Goal: Information Seeking & Learning: Learn about a topic

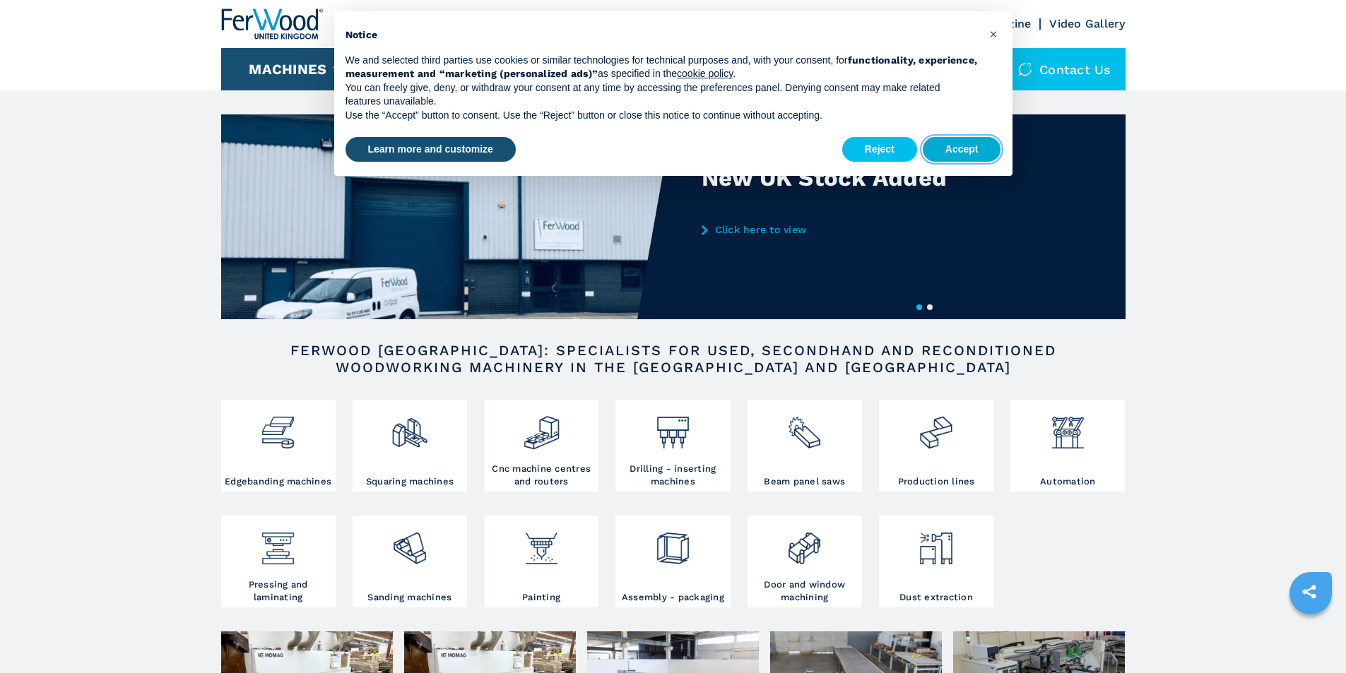
click at [978, 151] on button "Accept" at bounding box center [962, 149] width 78 height 25
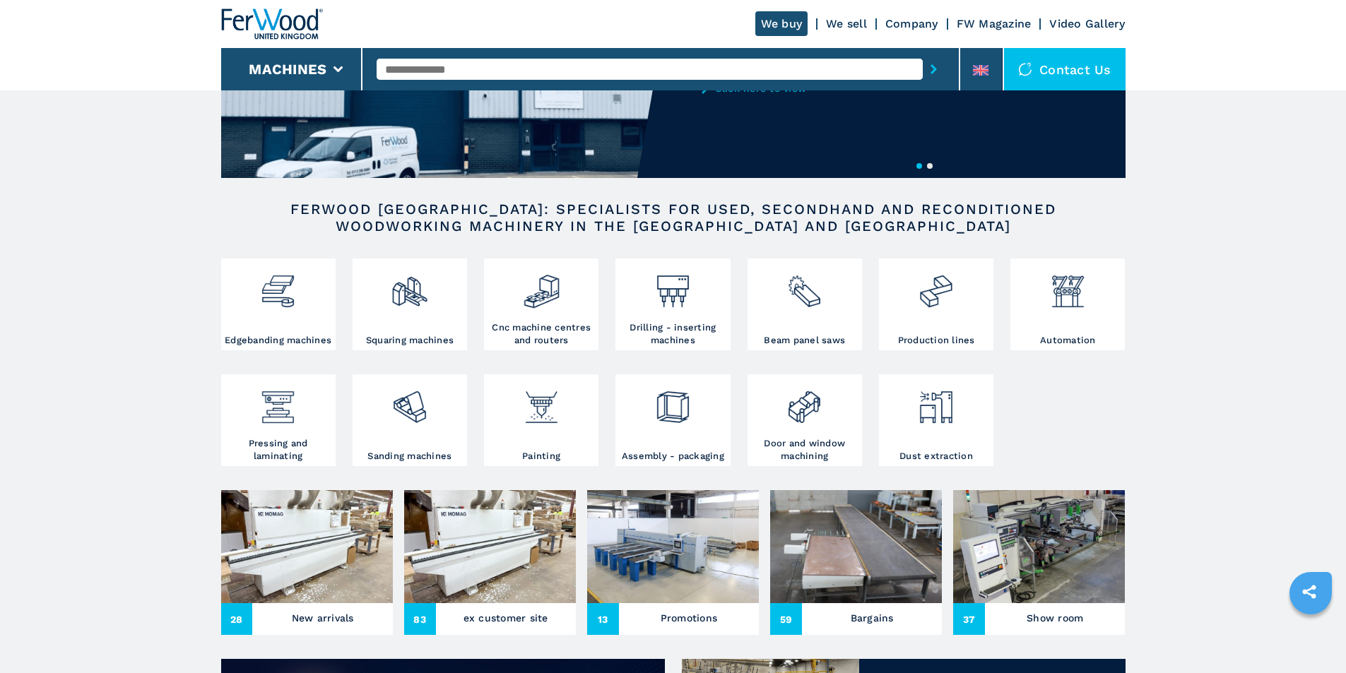
scroll to position [212, 0]
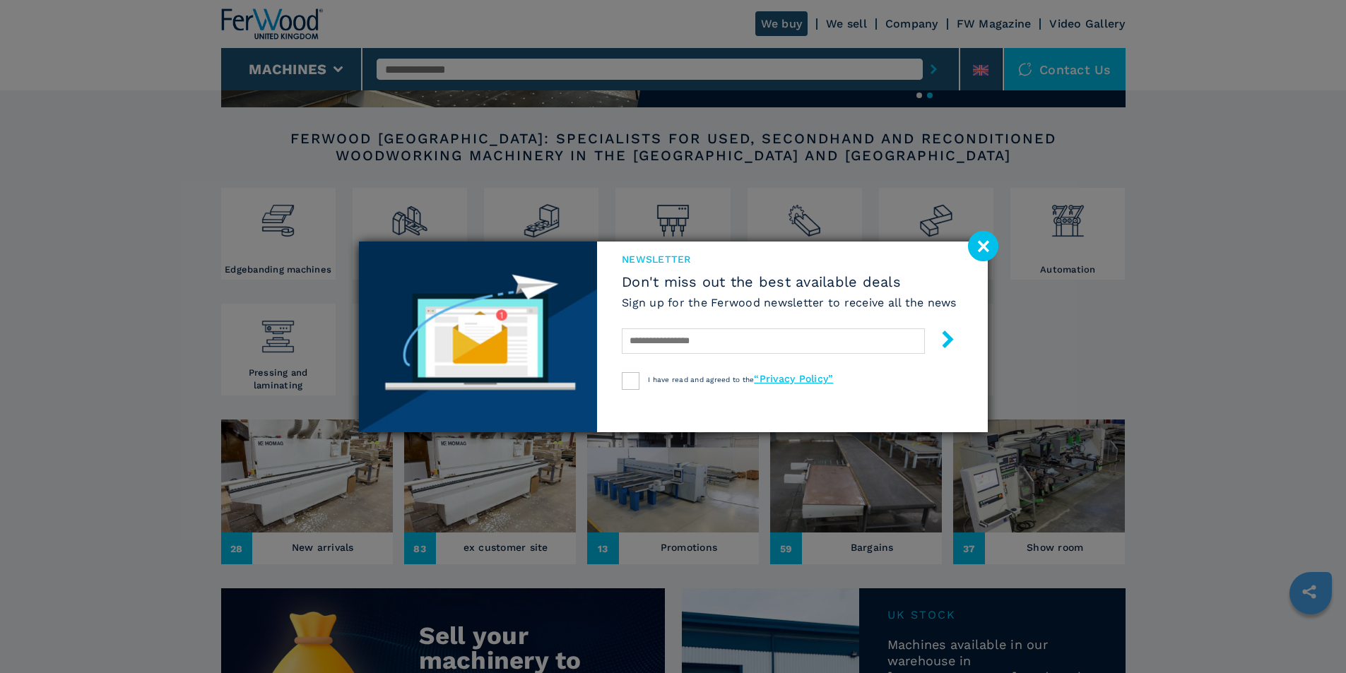
click at [989, 250] on image at bounding box center [983, 246] width 30 height 30
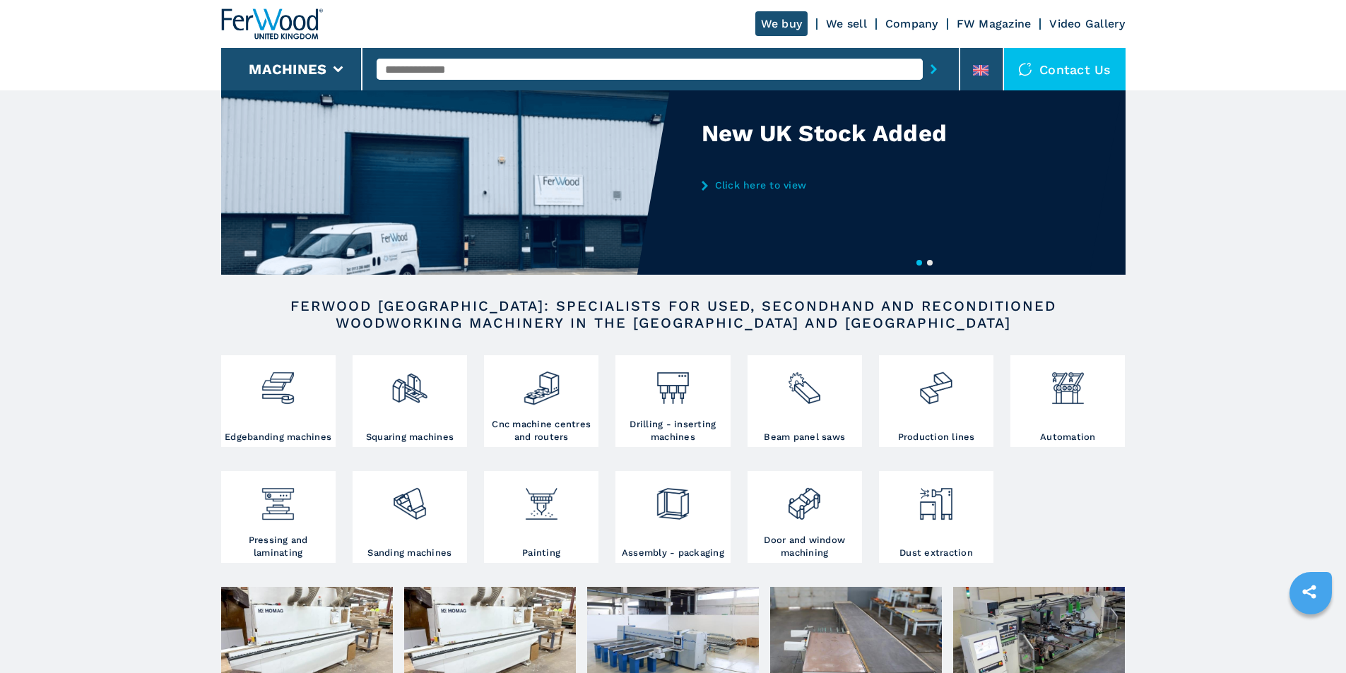
scroll to position [0, 0]
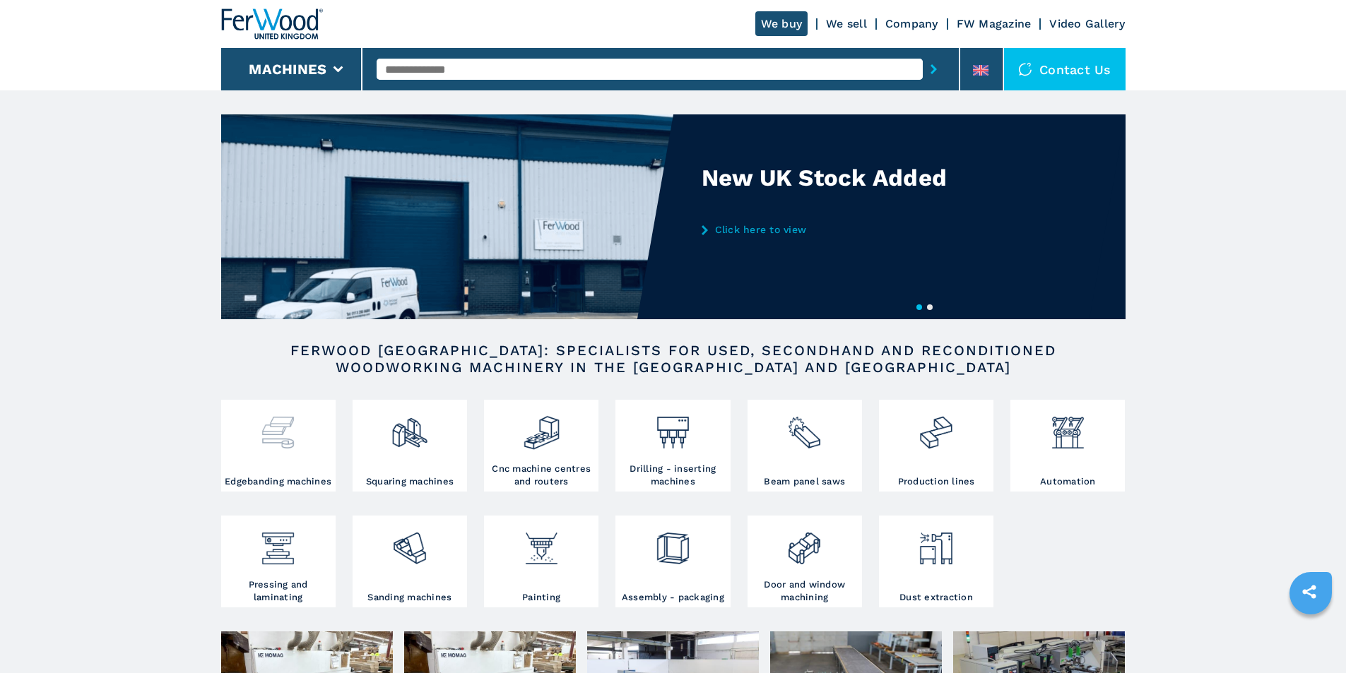
click at [275, 446] on img at bounding box center [277, 428] width 37 height 48
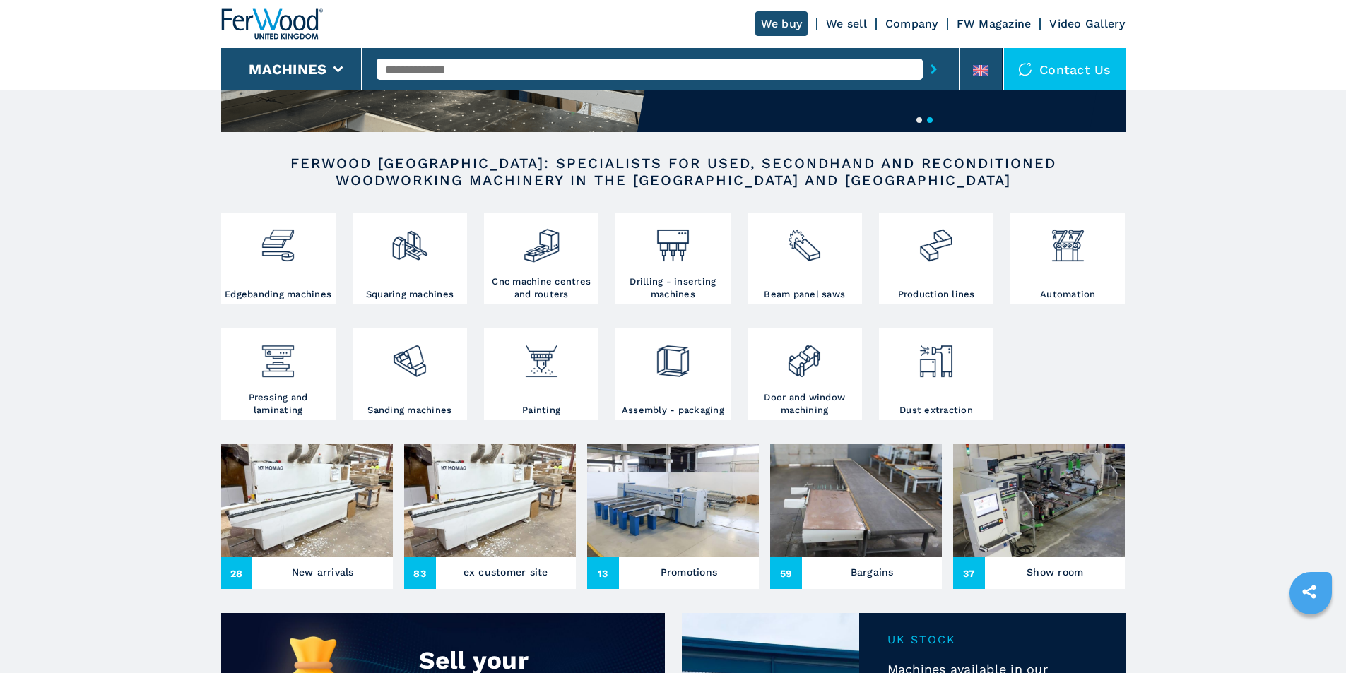
scroll to position [212, 0]
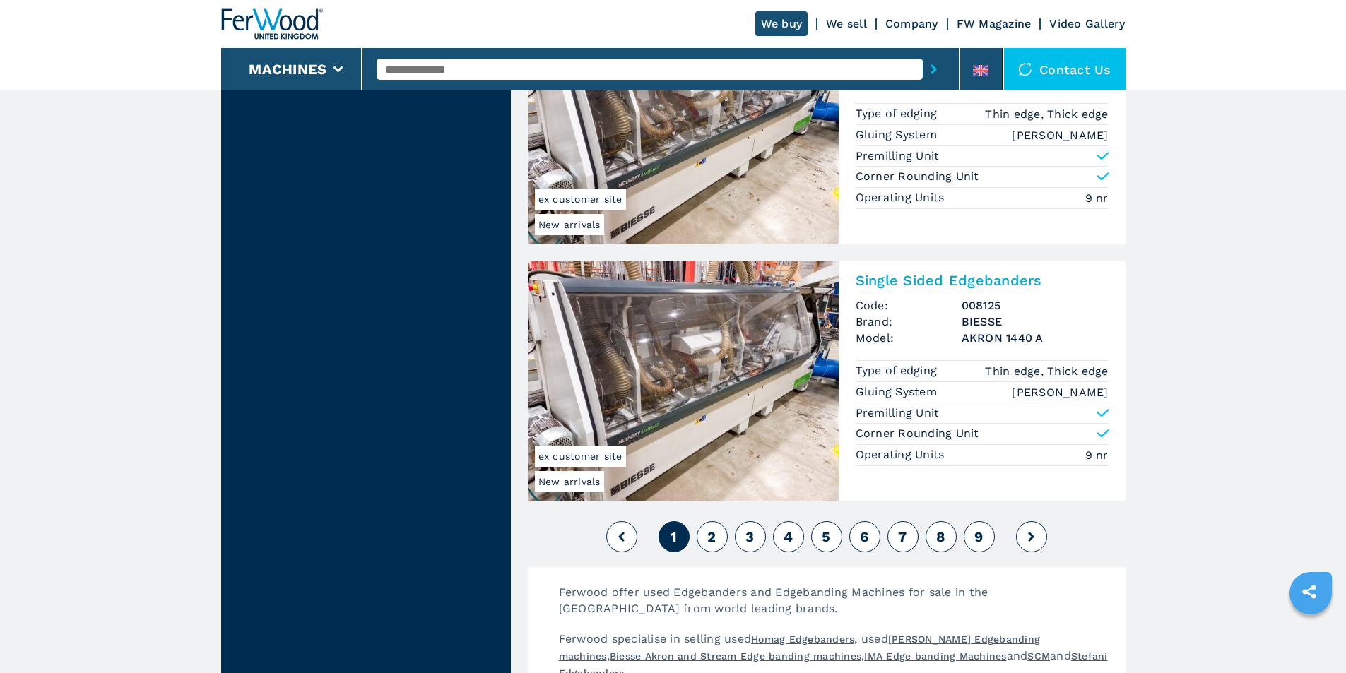
scroll to position [3320, 0]
click at [714, 539] on span "2" at bounding box center [711, 536] width 8 height 17
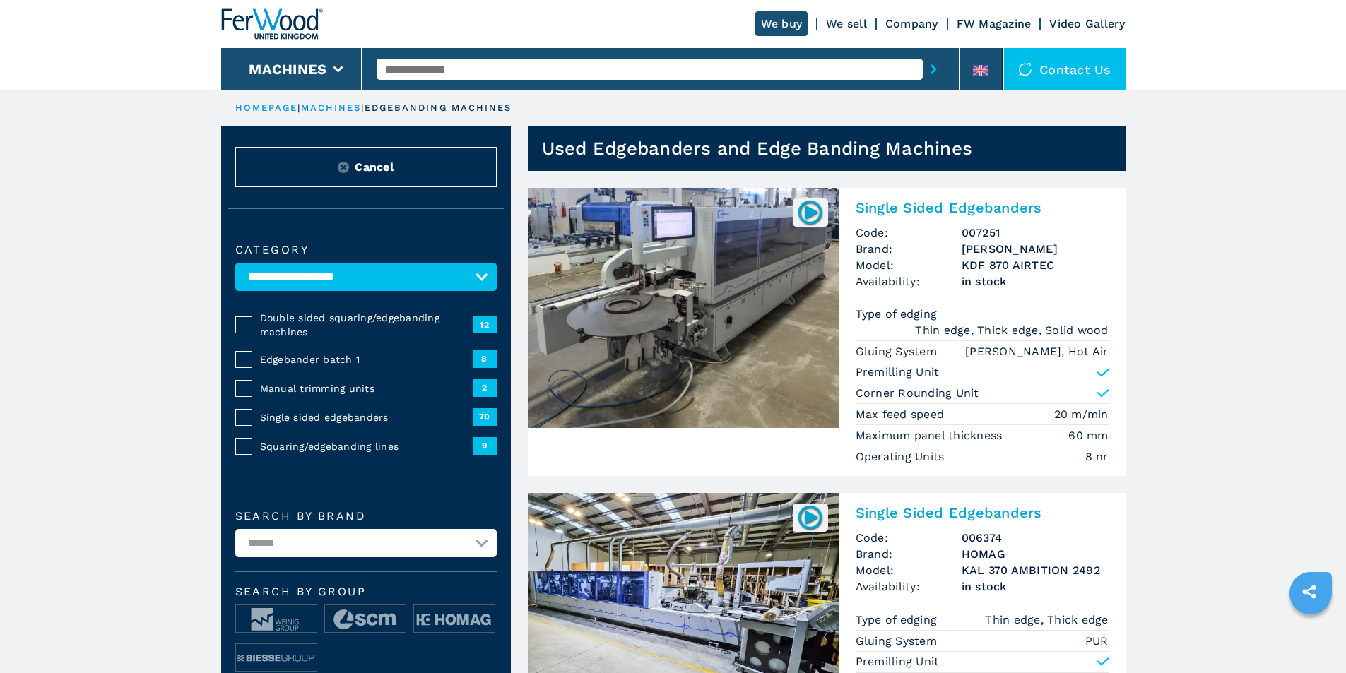
click at [332, 104] on link "machines" at bounding box center [331, 107] width 61 height 11
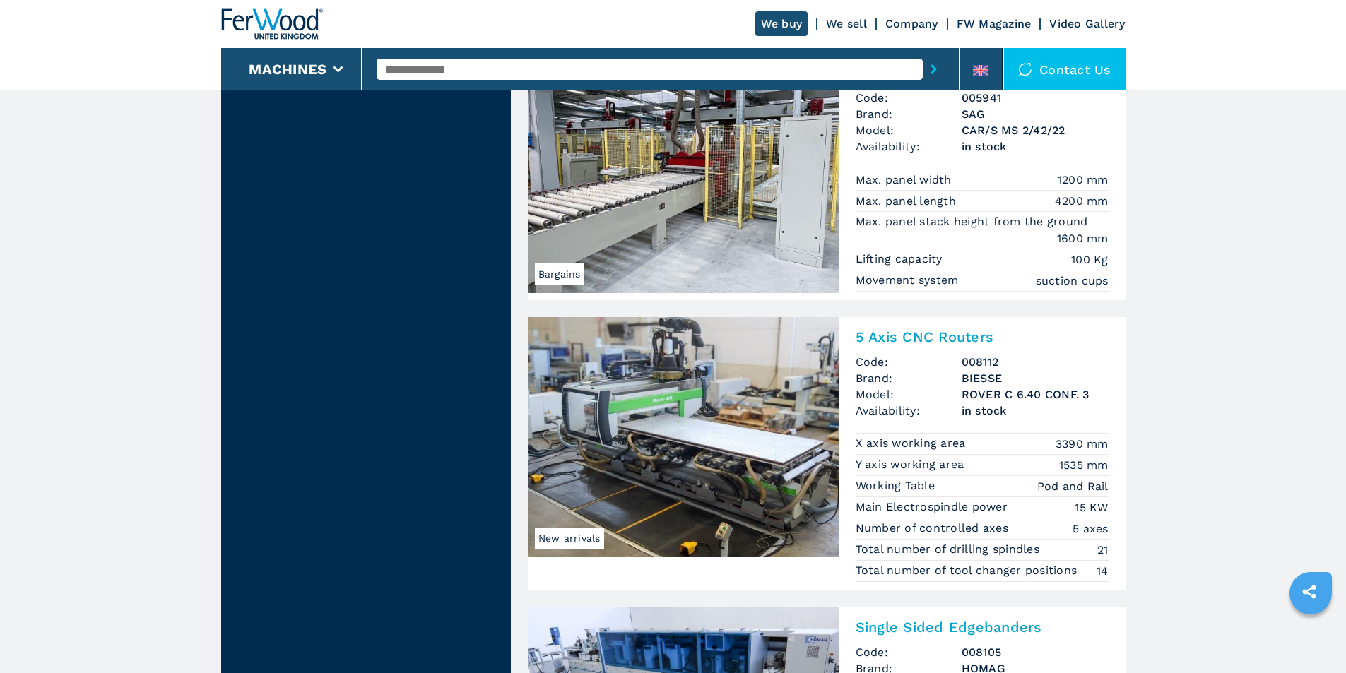
scroll to position [1696, 0]
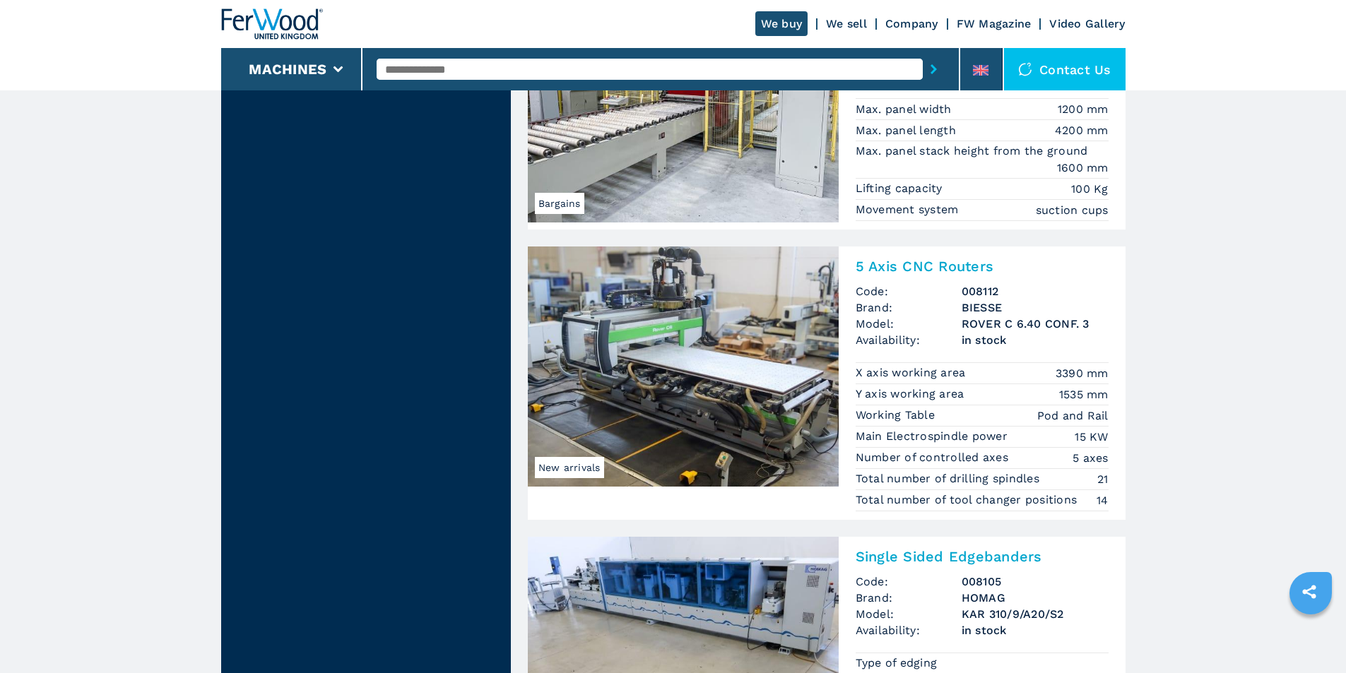
click at [714, 356] on img at bounding box center [683, 367] width 311 height 240
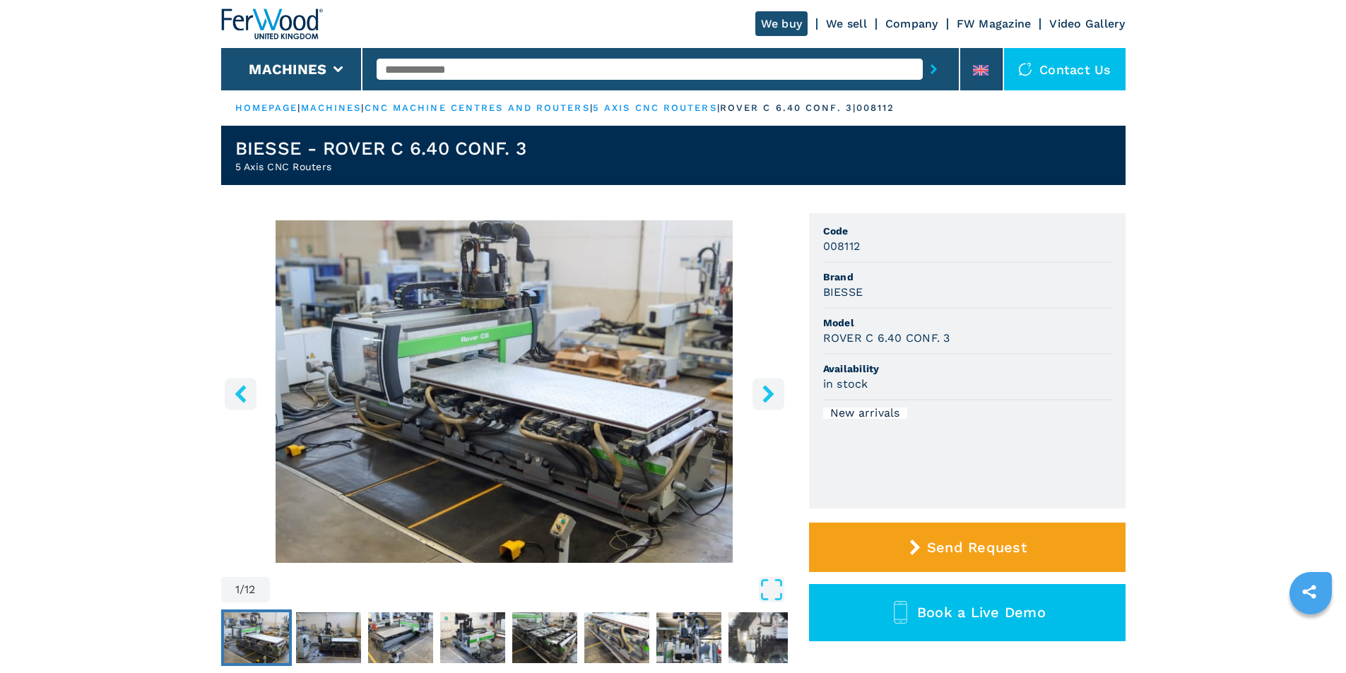
scroll to position [71, 0]
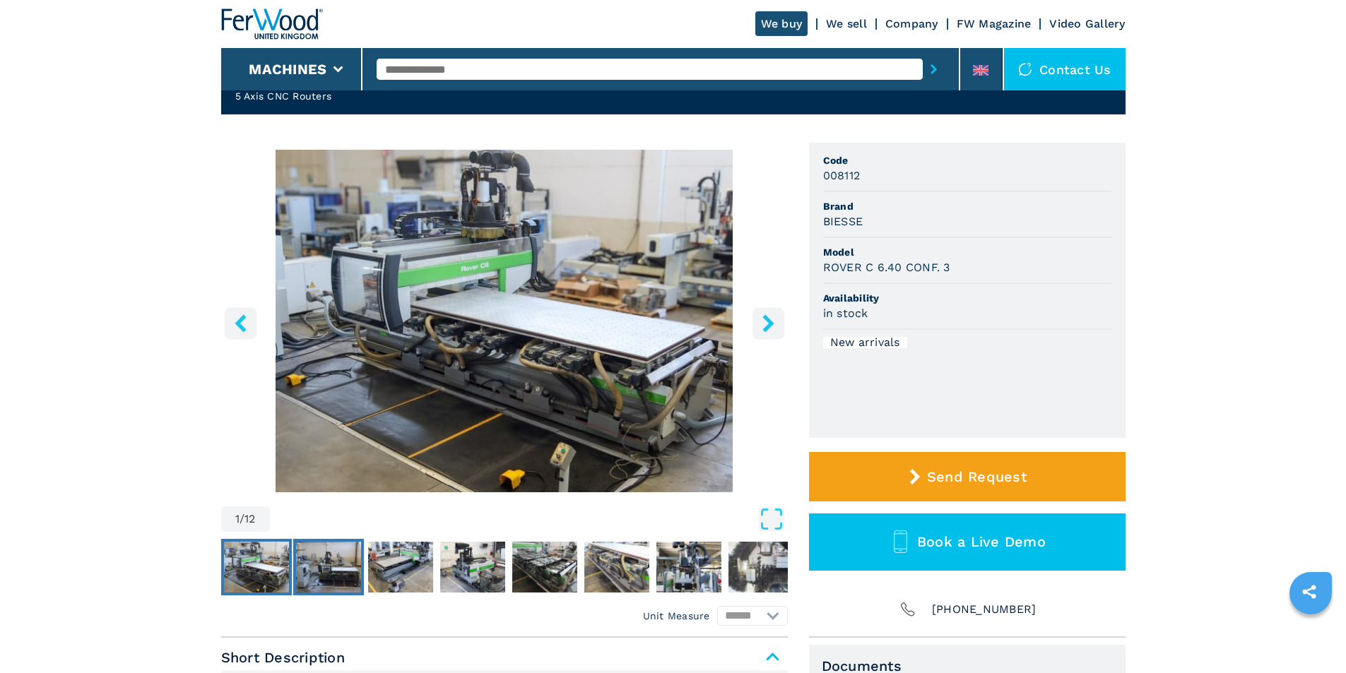
click at [325, 577] on img "Go to Slide 2" at bounding box center [328, 567] width 65 height 51
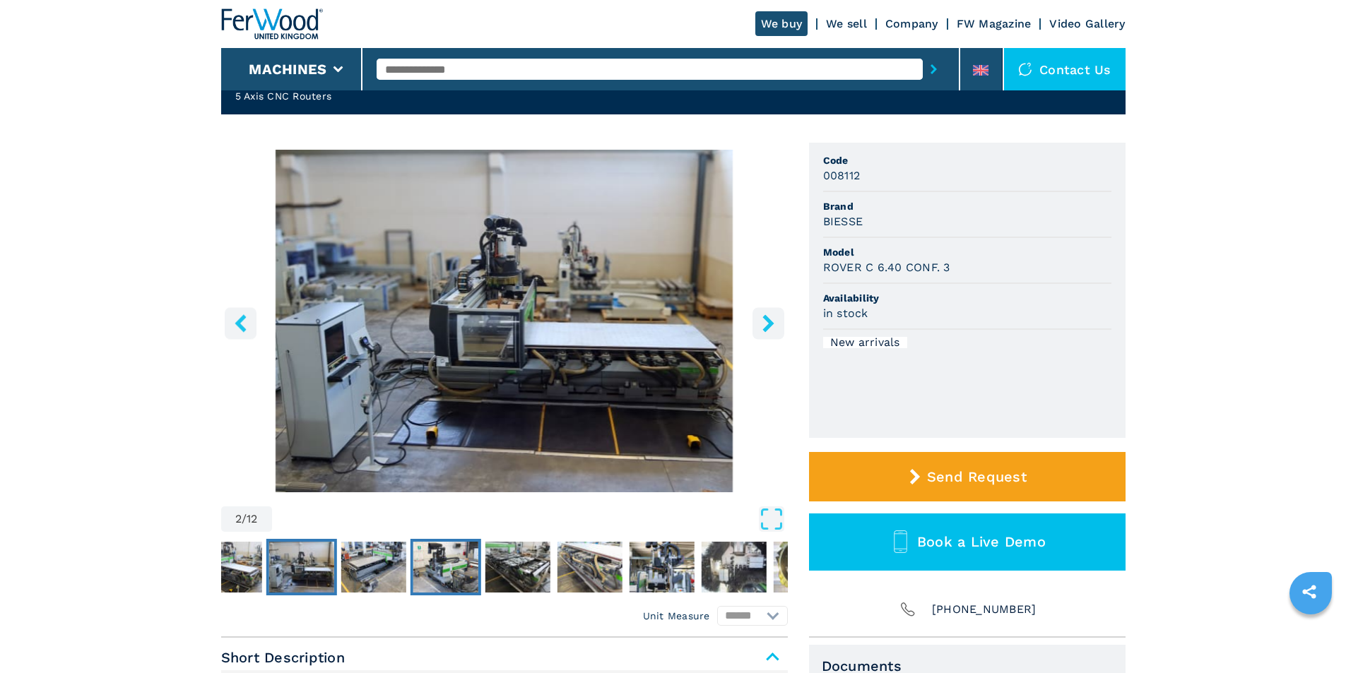
click at [414, 560] on img "Go to Slide 4" at bounding box center [445, 567] width 65 height 51
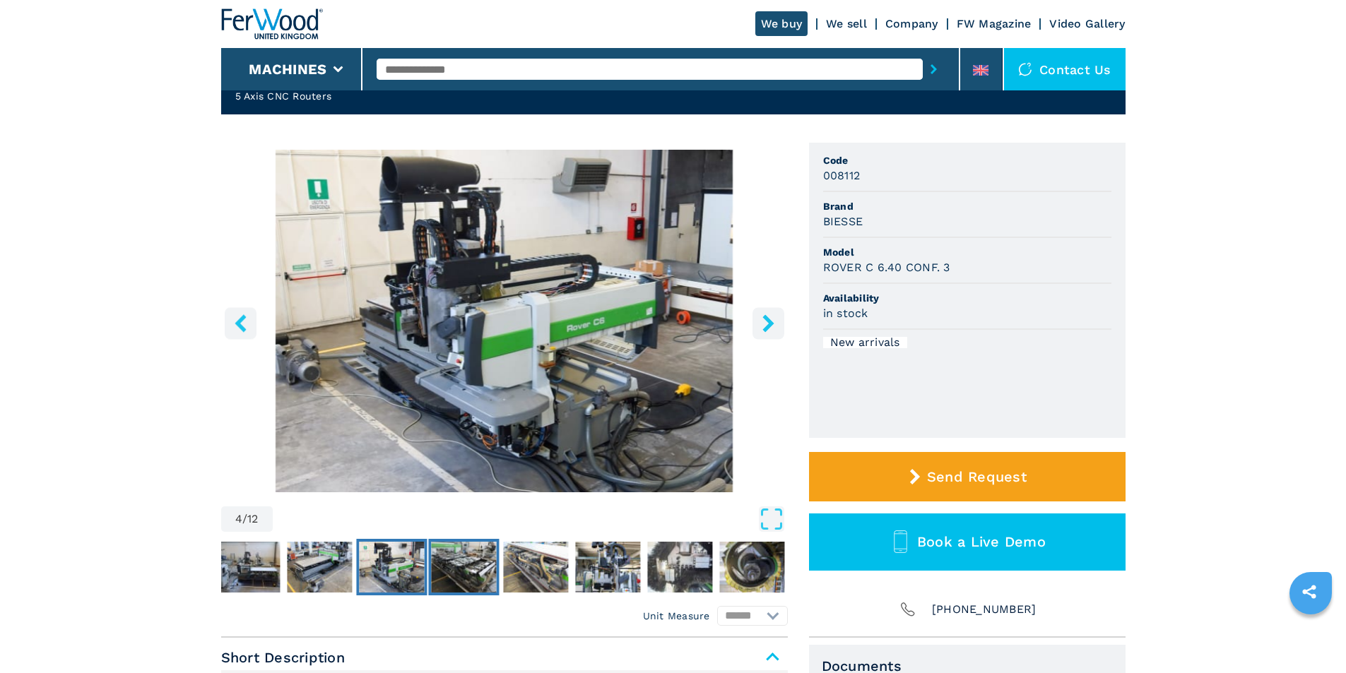
click at [496, 560] on button "Go to Slide 5" at bounding box center [463, 567] width 71 height 57
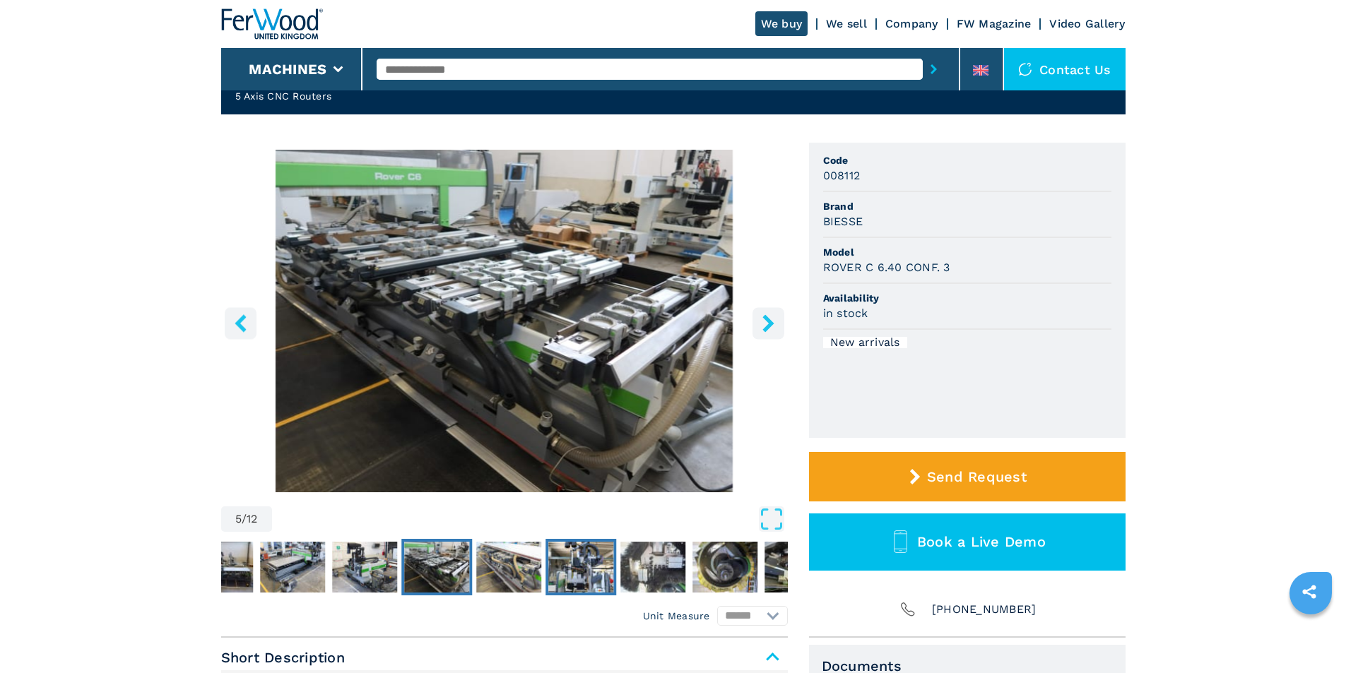
click at [551, 565] on img "Go to Slide 7" at bounding box center [580, 567] width 65 height 51
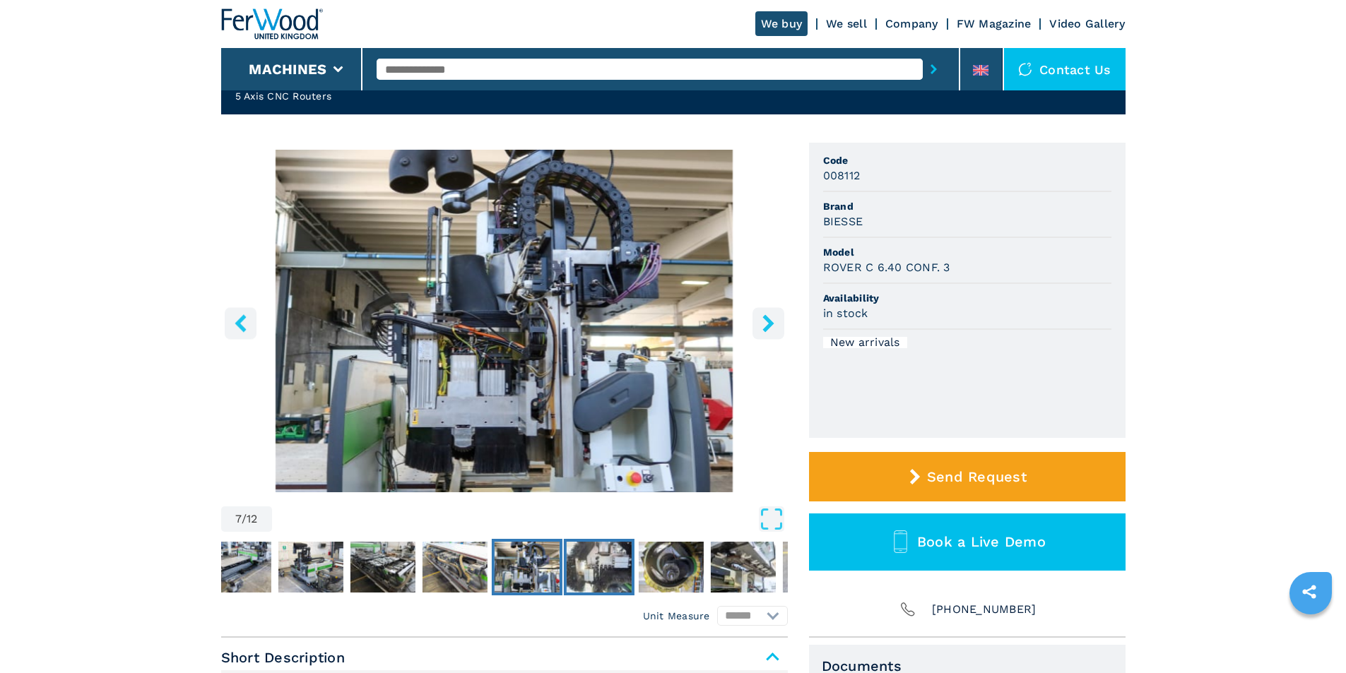
click at [599, 565] on img "Go to Slide 8" at bounding box center [598, 567] width 65 height 51
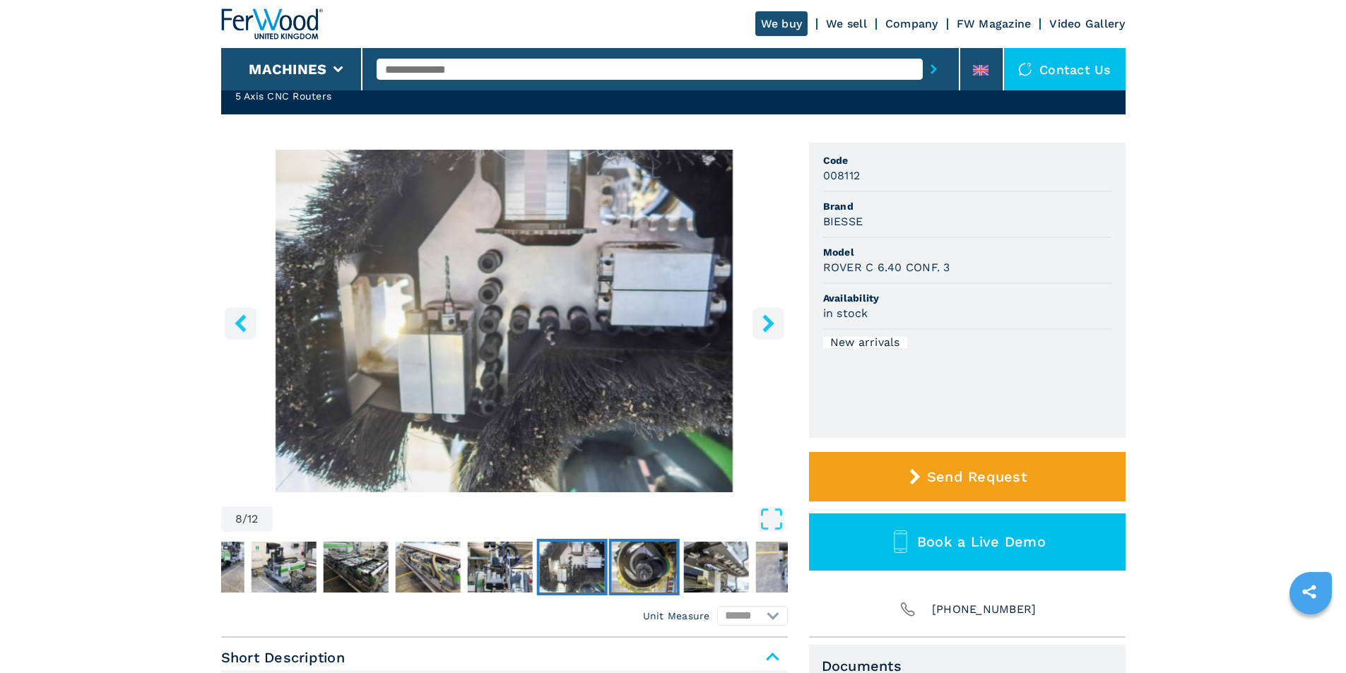
click at [634, 565] on img "Go to Slide 9" at bounding box center [643, 567] width 65 height 51
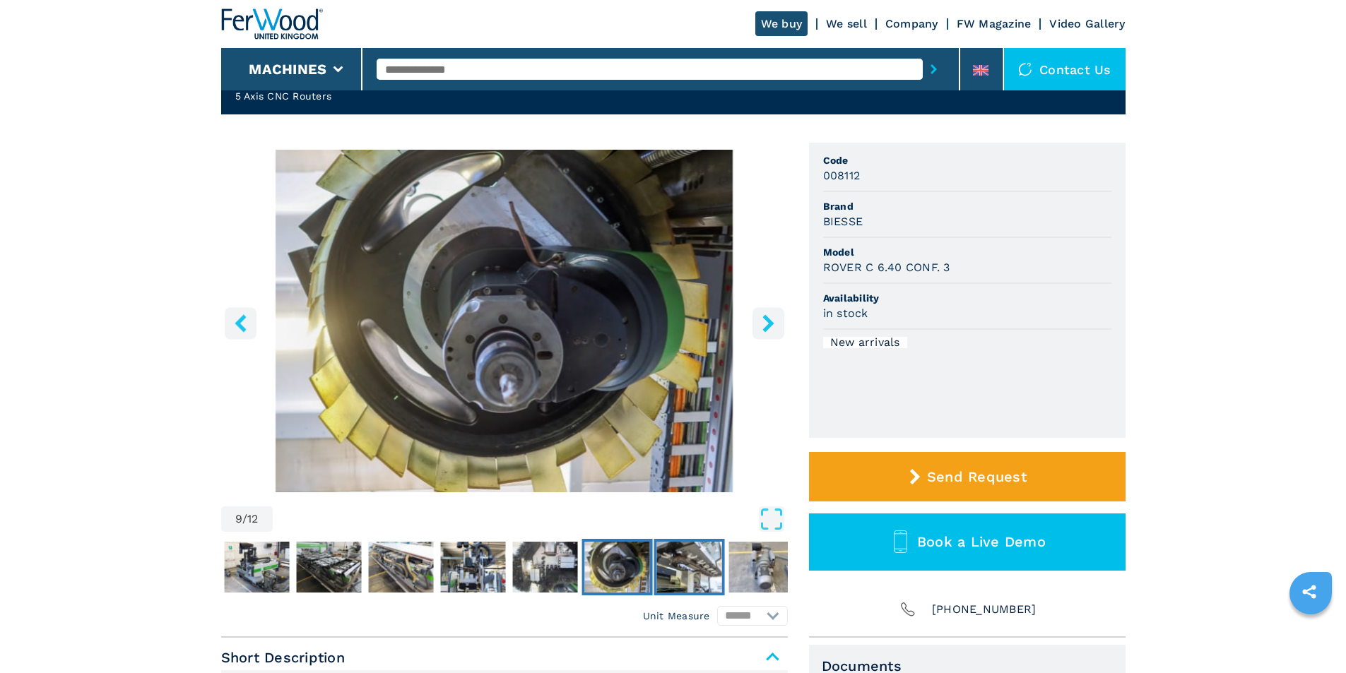
click at [696, 565] on img "Go to Slide 10" at bounding box center [689, 567] width 65 height 51
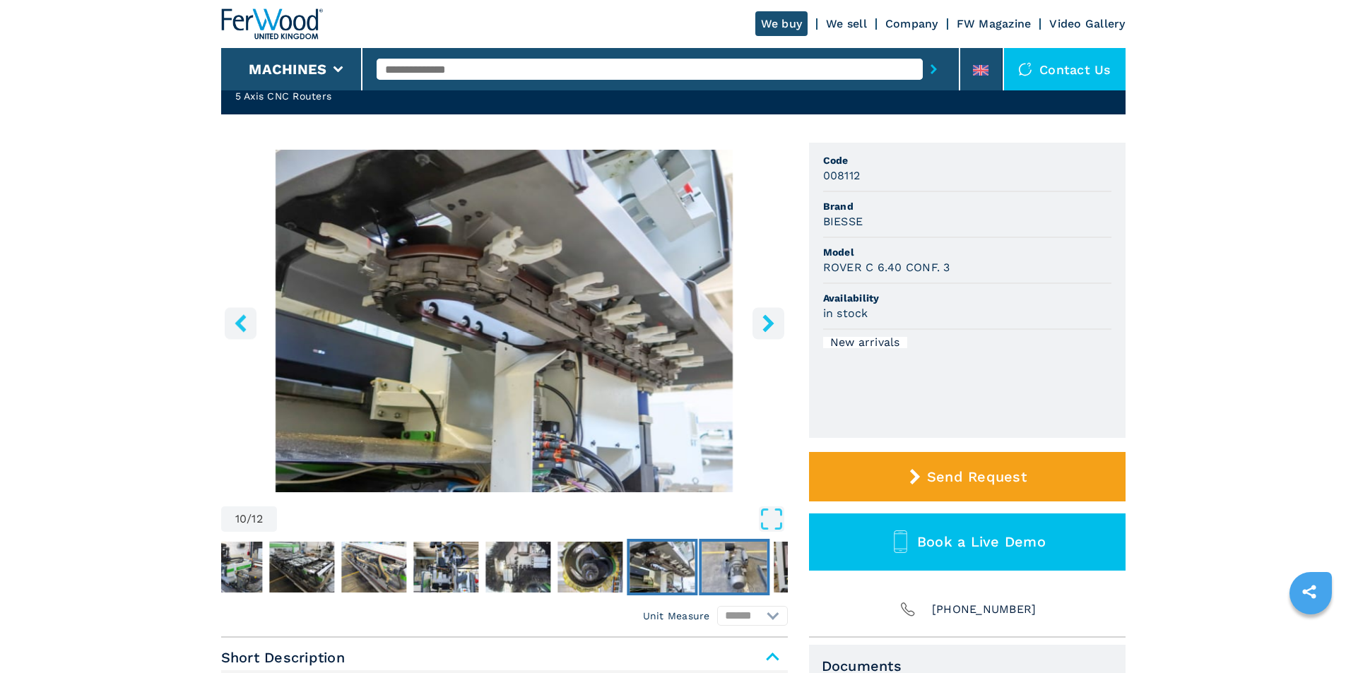
click at [723, 565] on img "Go to Slide 11" at bounding box center [734, 567] width 65 height 51
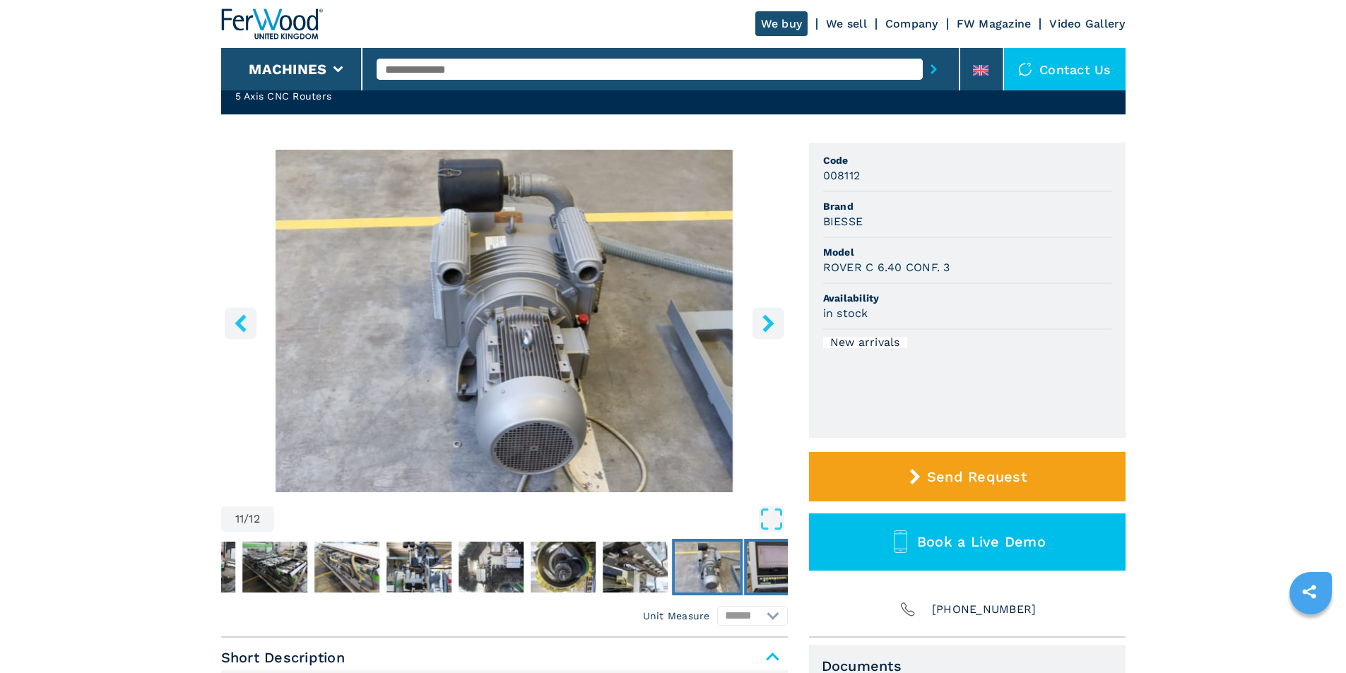
click at [751, 563] on img "Go to Slide 12" at bounding box center [779, 567] width 65 height 51
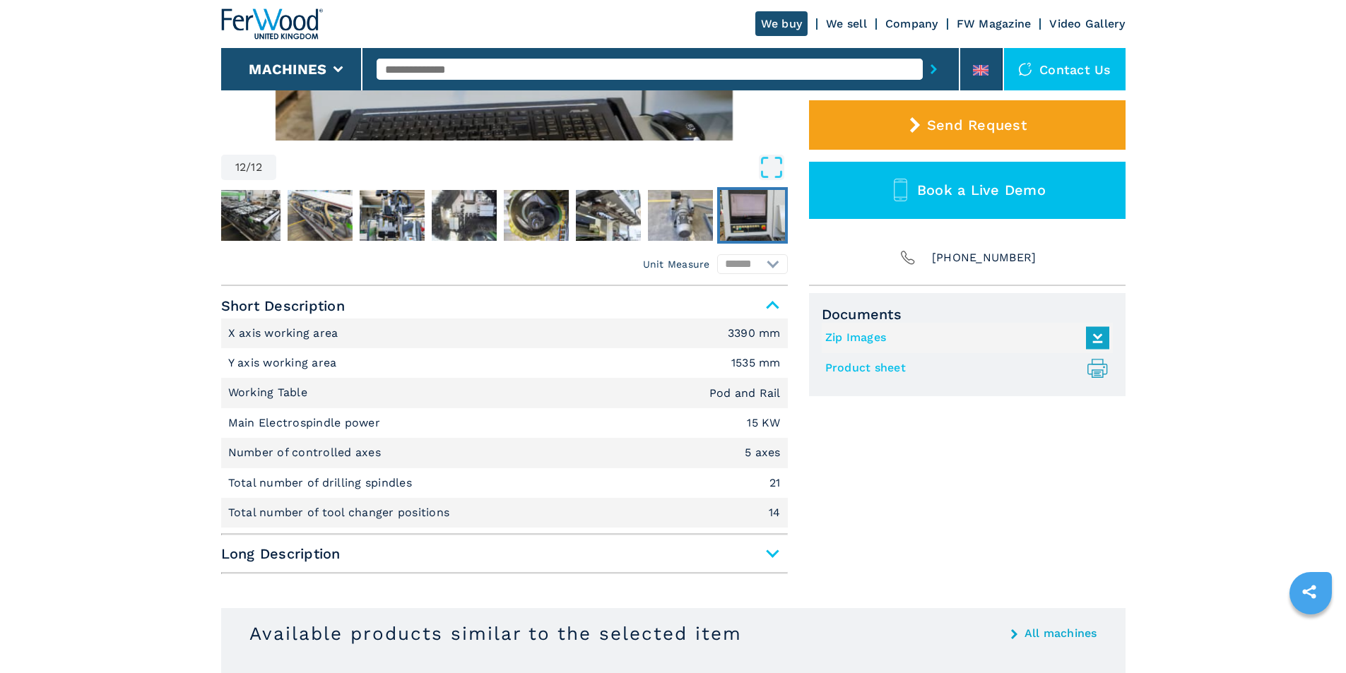
scroll to position [424, 0]
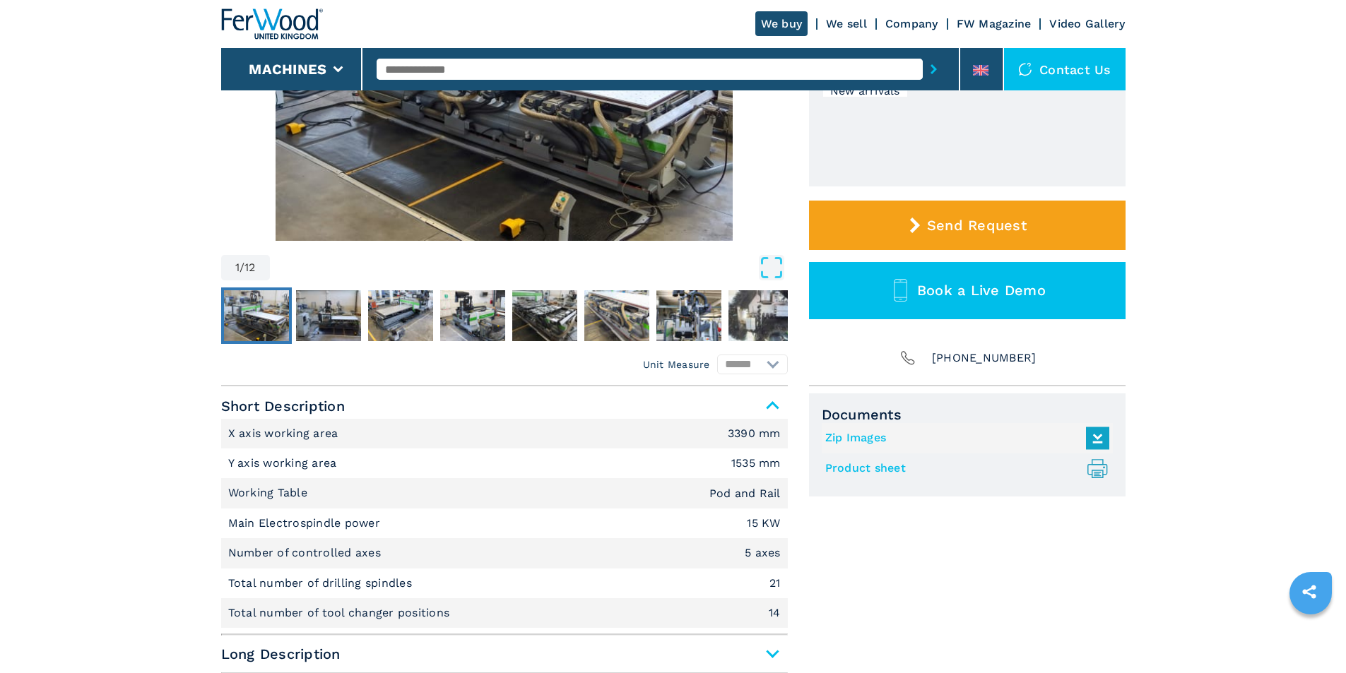
scroll to position [353, 0]
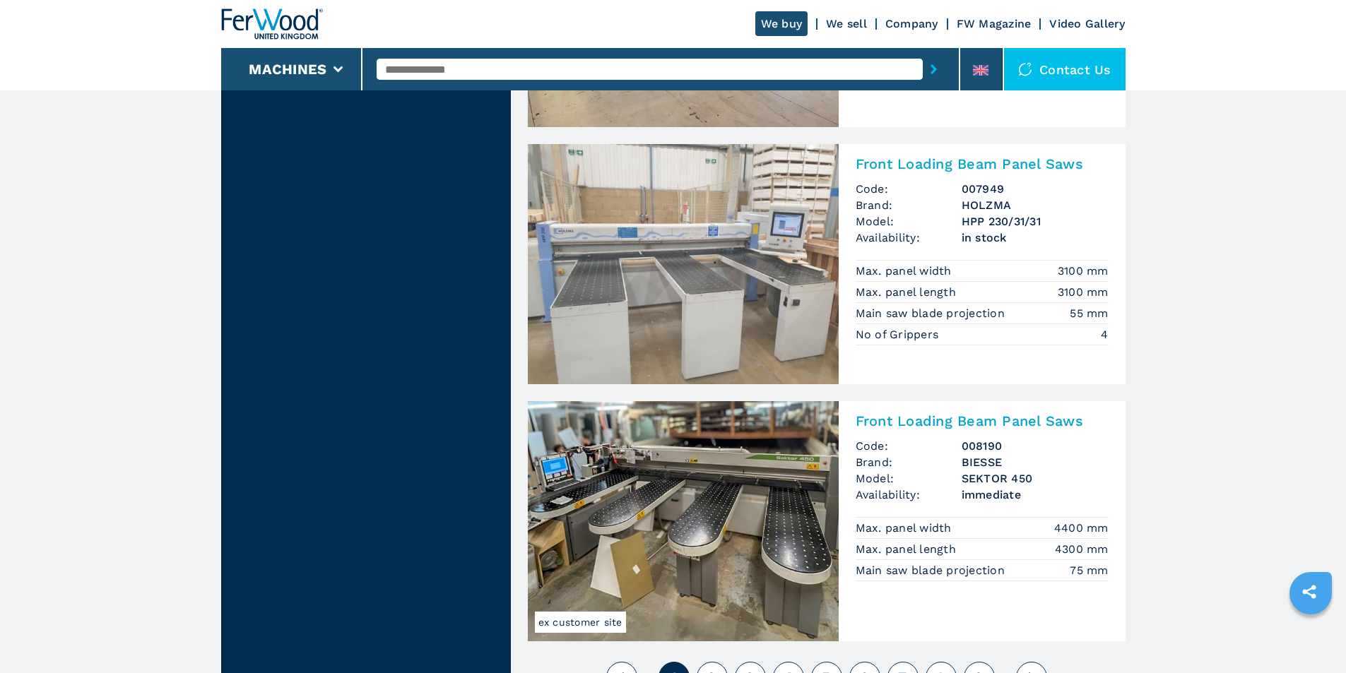
scroll to position [3179, 0]
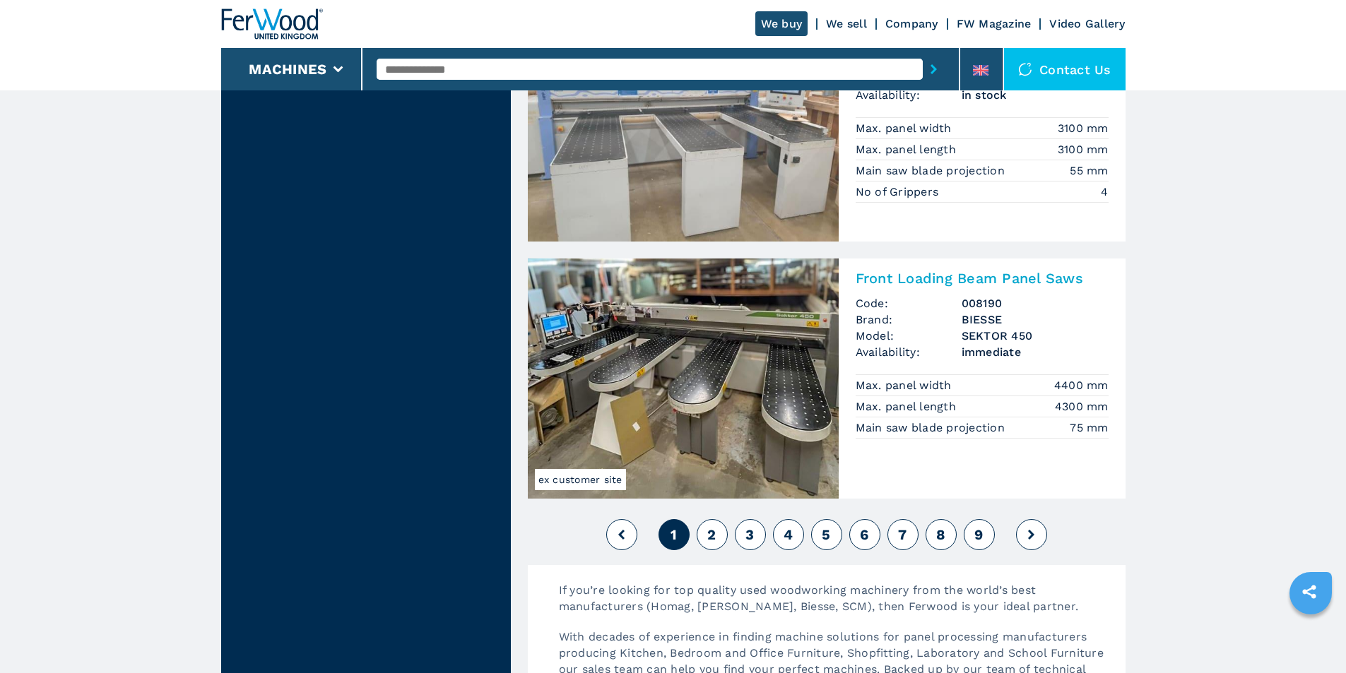
click at [710, 534] on span "2" at bounding box center [711, 534] width 8 height 17
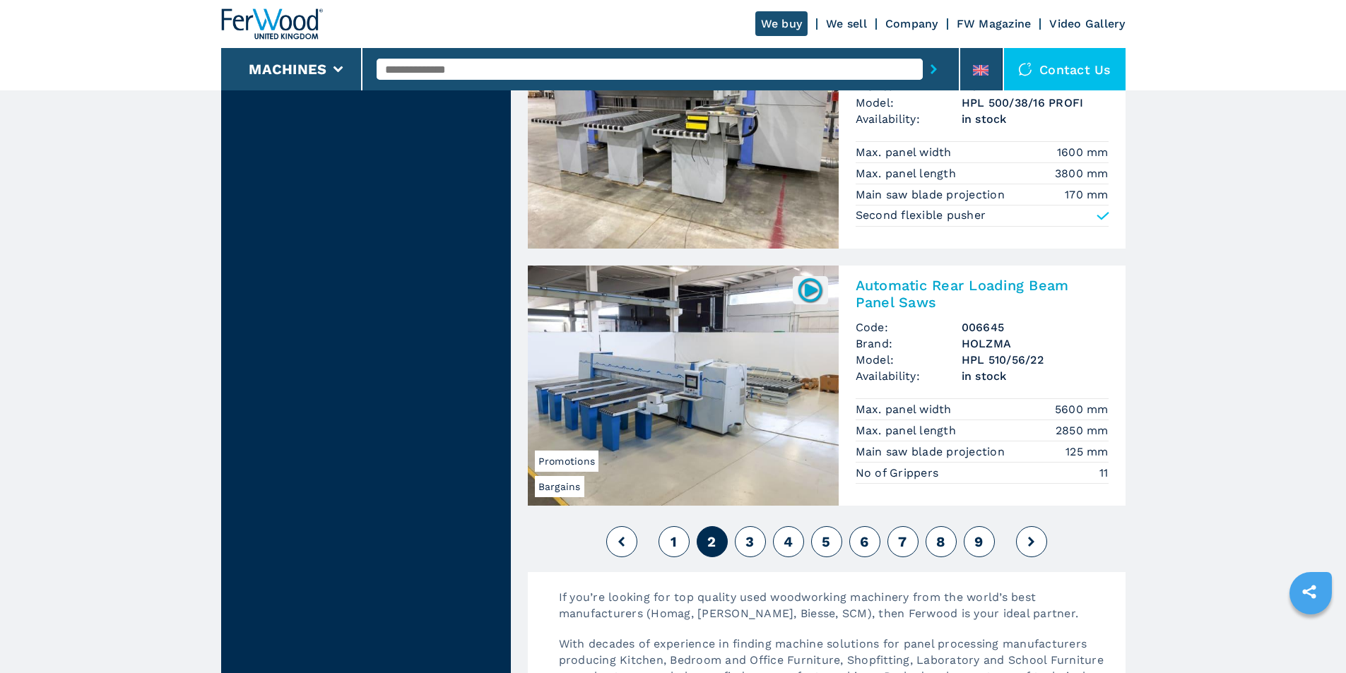
scroll to position [3180, 0]
click at [741, 534] on button "3" at bounding box center [750, 541] width 31 height 31
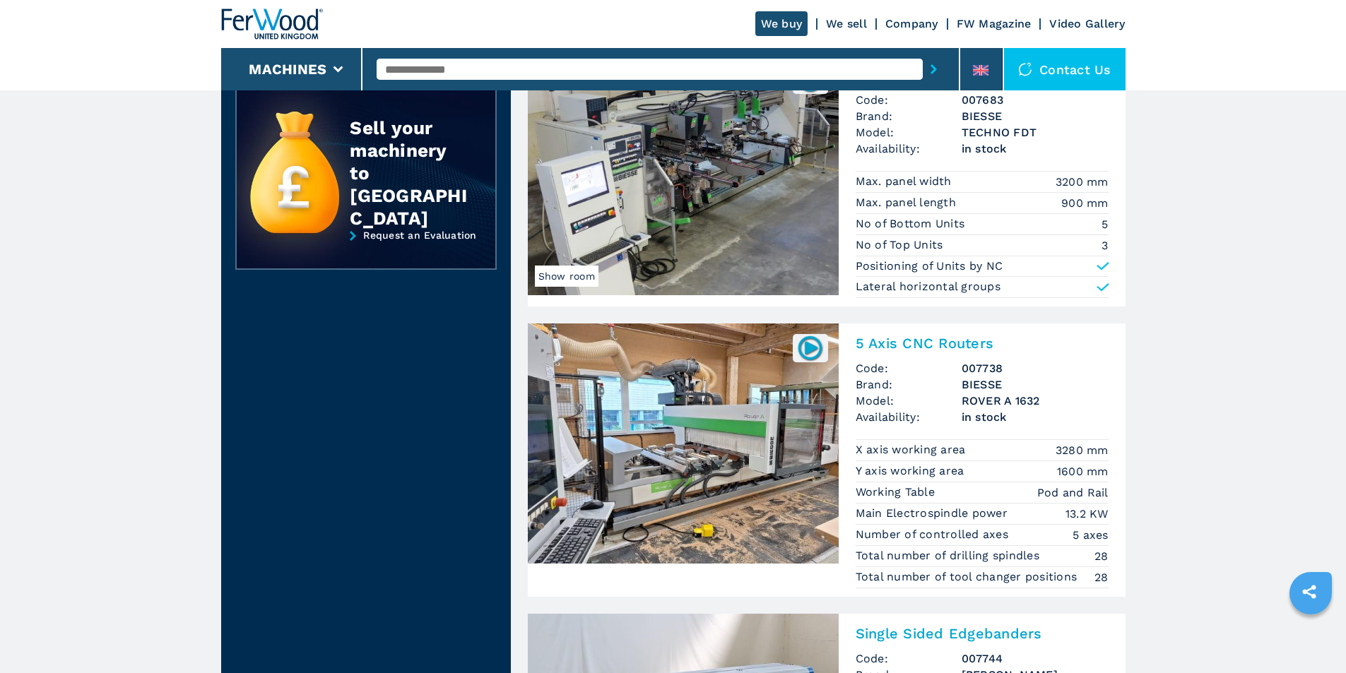
scroll to position [424, 0]
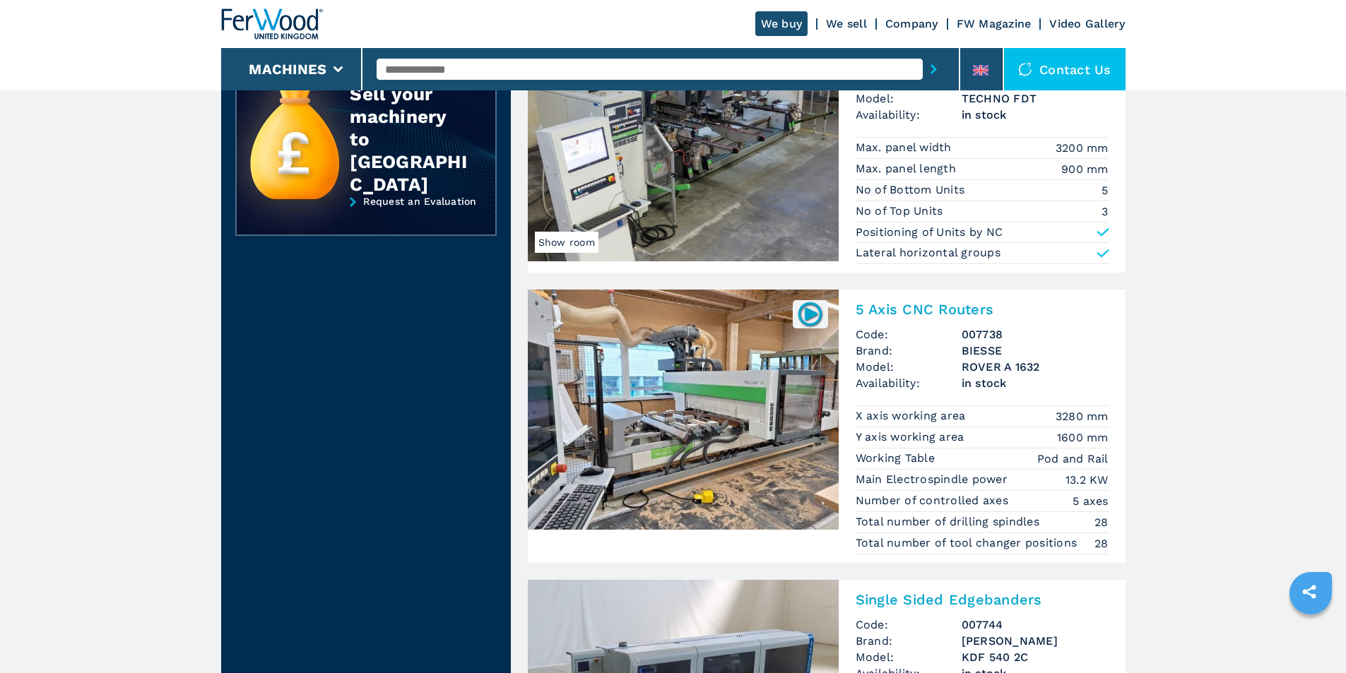
click at [723, 430] on img at bounding box center [683, 410] width 311 height 240
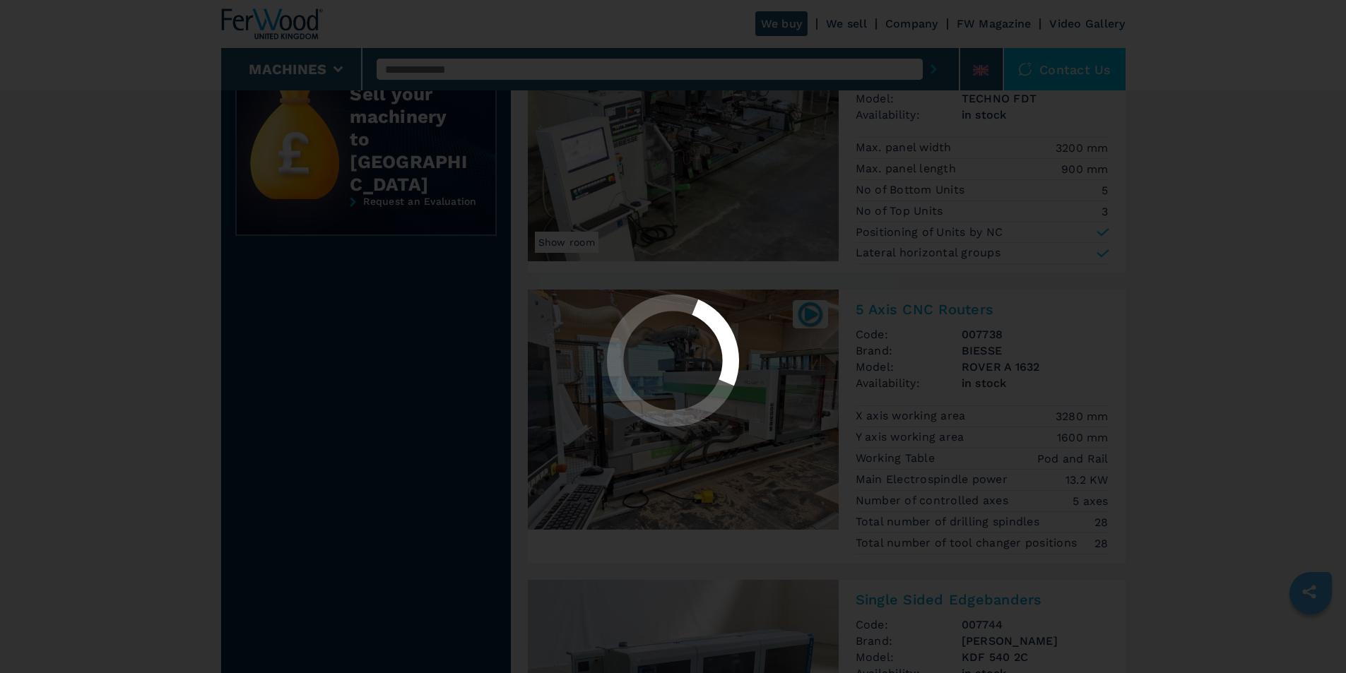
scroll to position [0, 0]
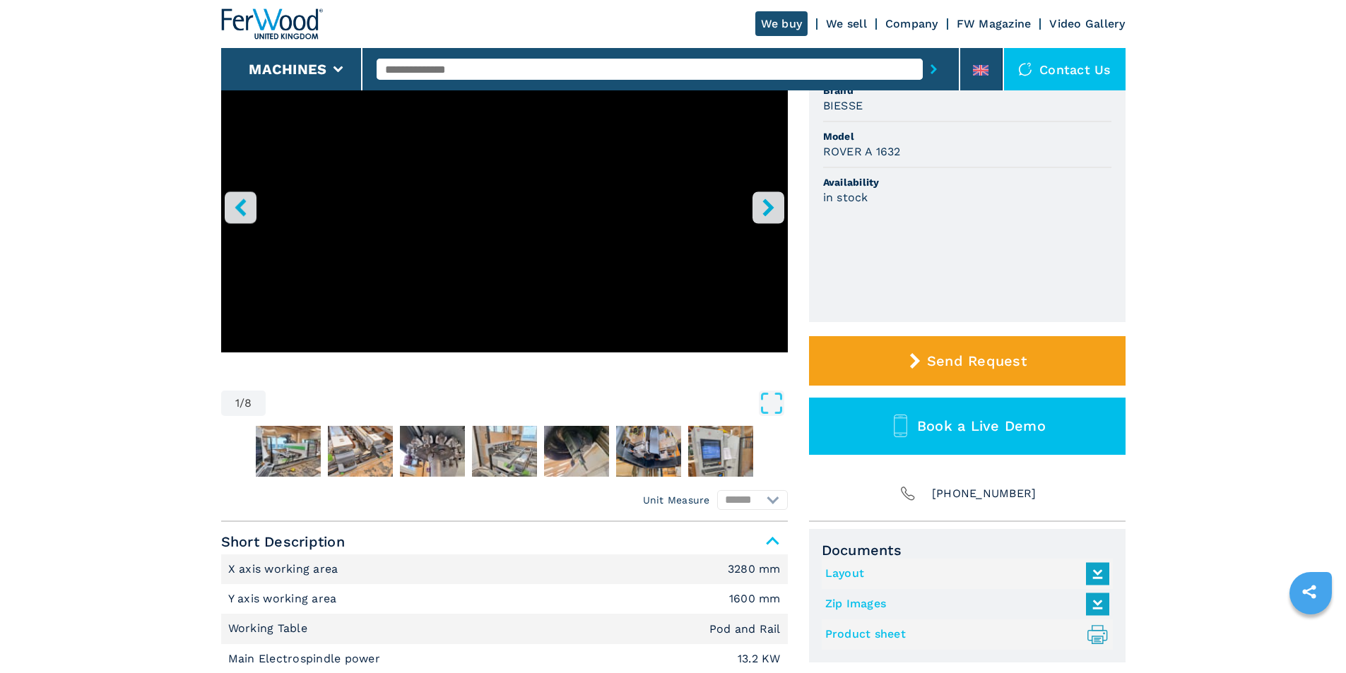
scroll to position [212, 0]
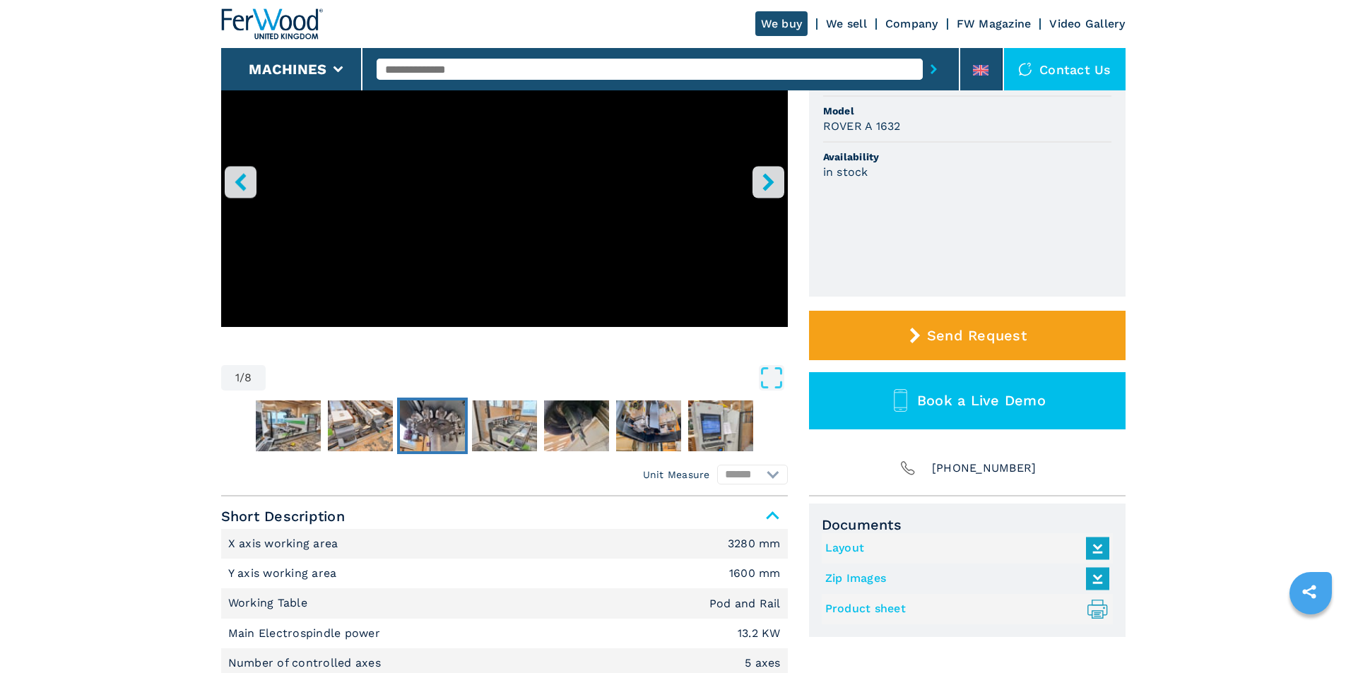
click at [457, 418] on img "Go to Slide 4" at bounding box center [432, 426] width 65 height 51
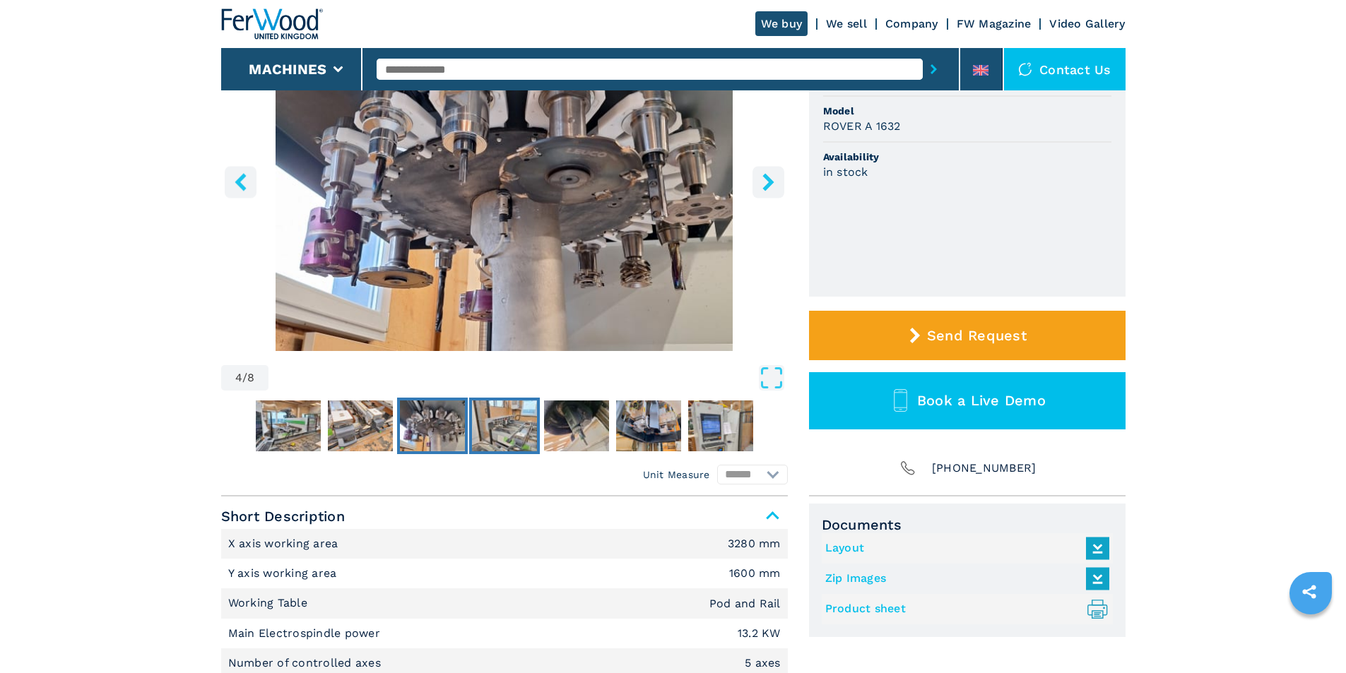
click at [490, 420] on img "Go to Slide 5" at bounding box center [504, 426] width 65 height 51
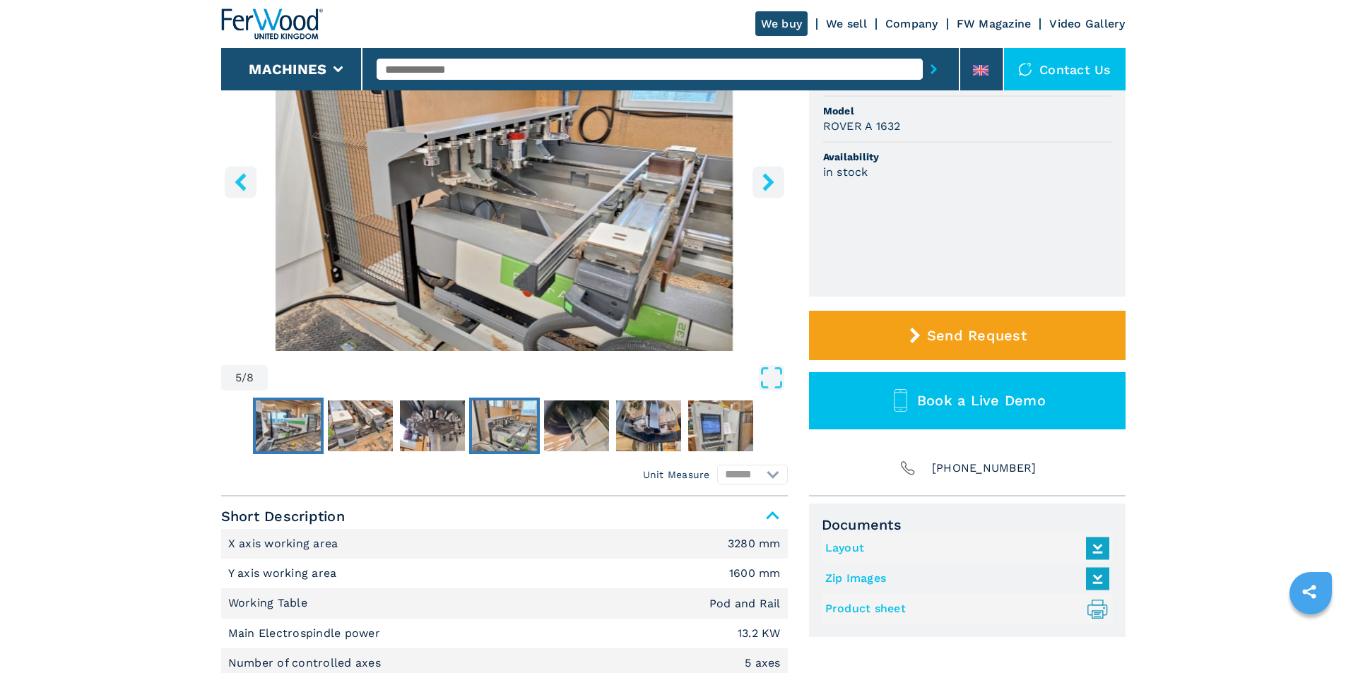
click at [298, 423] on img "Go to Slide 2" at bounding box center [288, 426] width 65 height 51
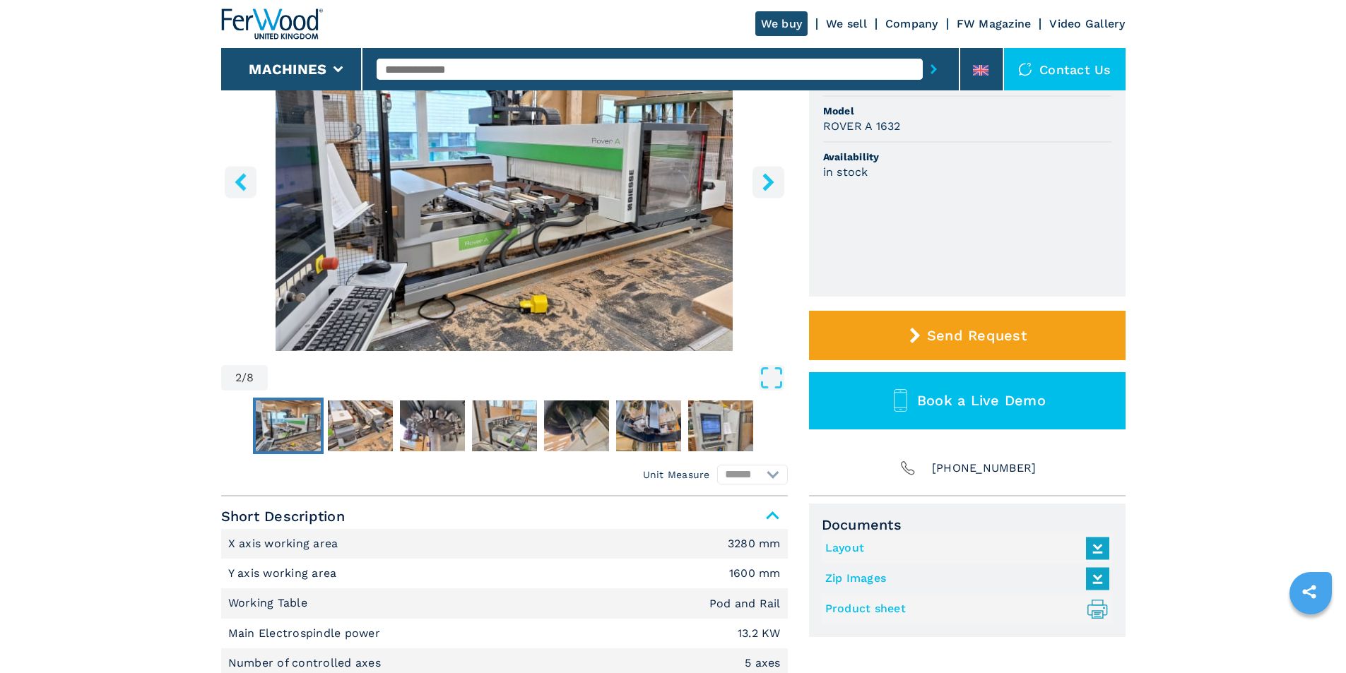
click at [772, 184] on icon "right-button" at bounding box center [768, 182] width 11 height 18
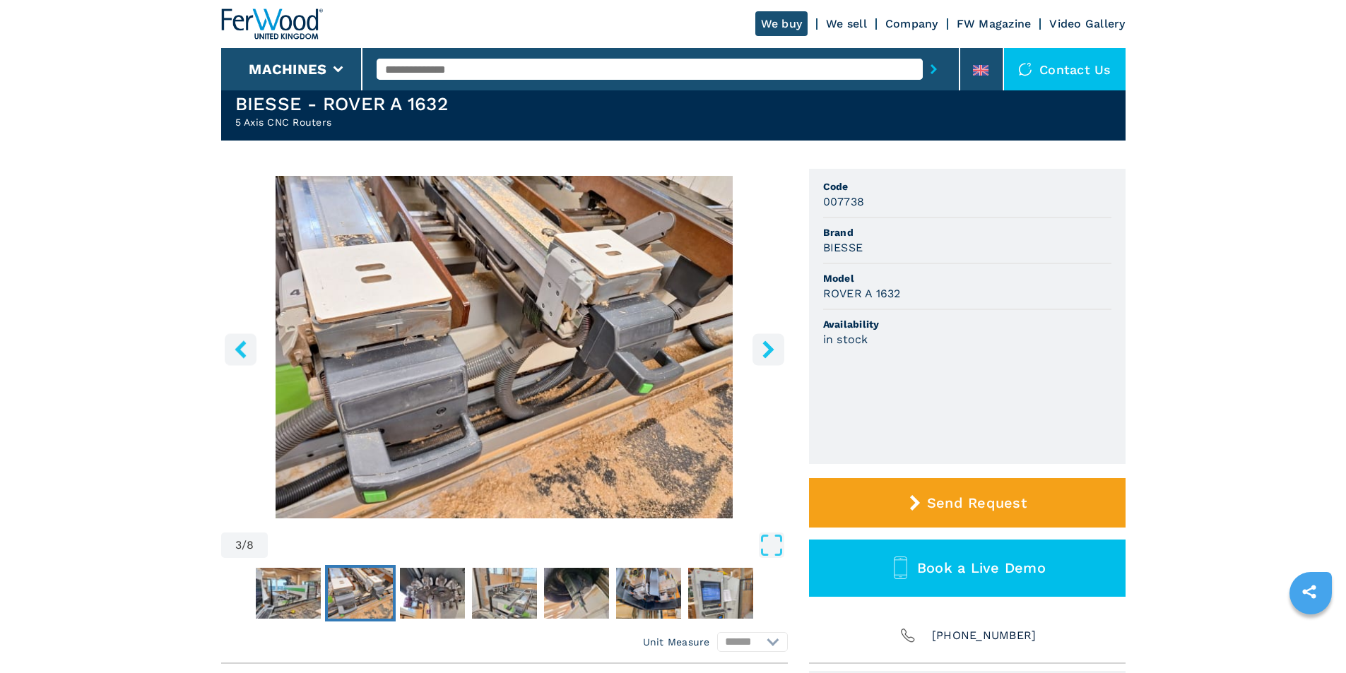
scroll to position [0, 0]
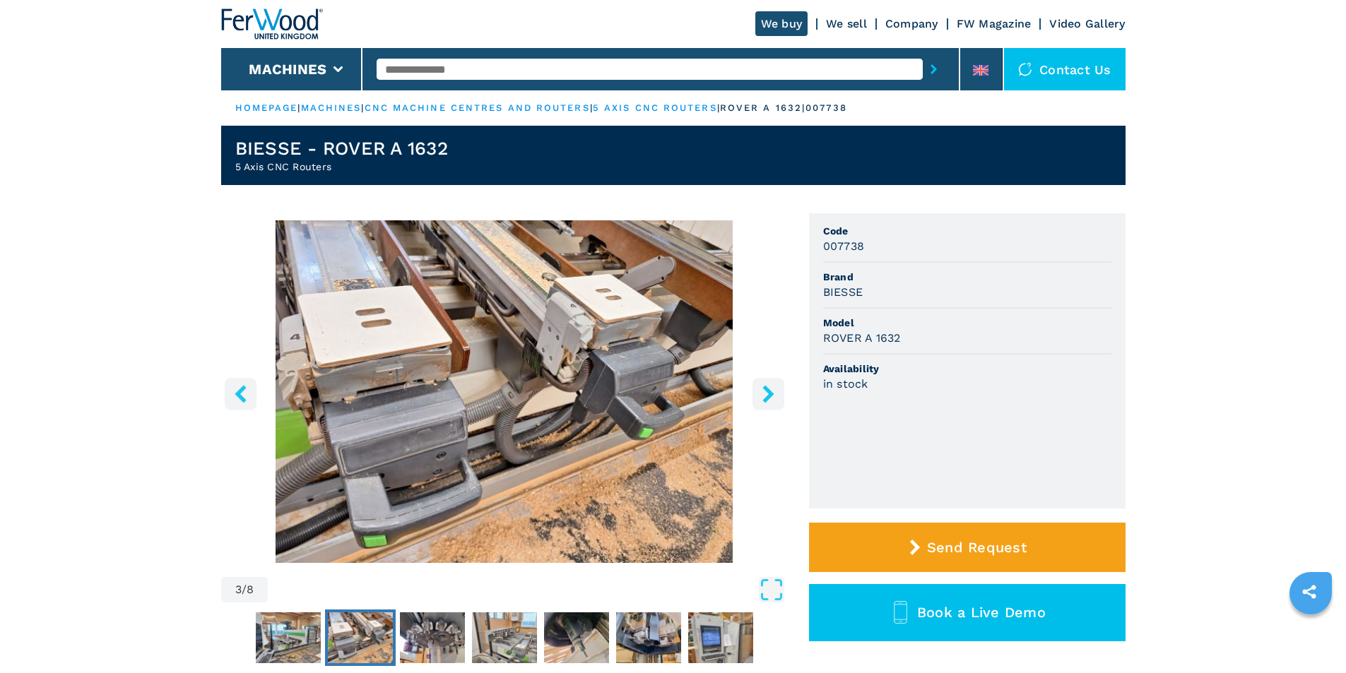
click at [771, 392] on icon "right-button" at bounding box center [768, 394] width 11 height 18
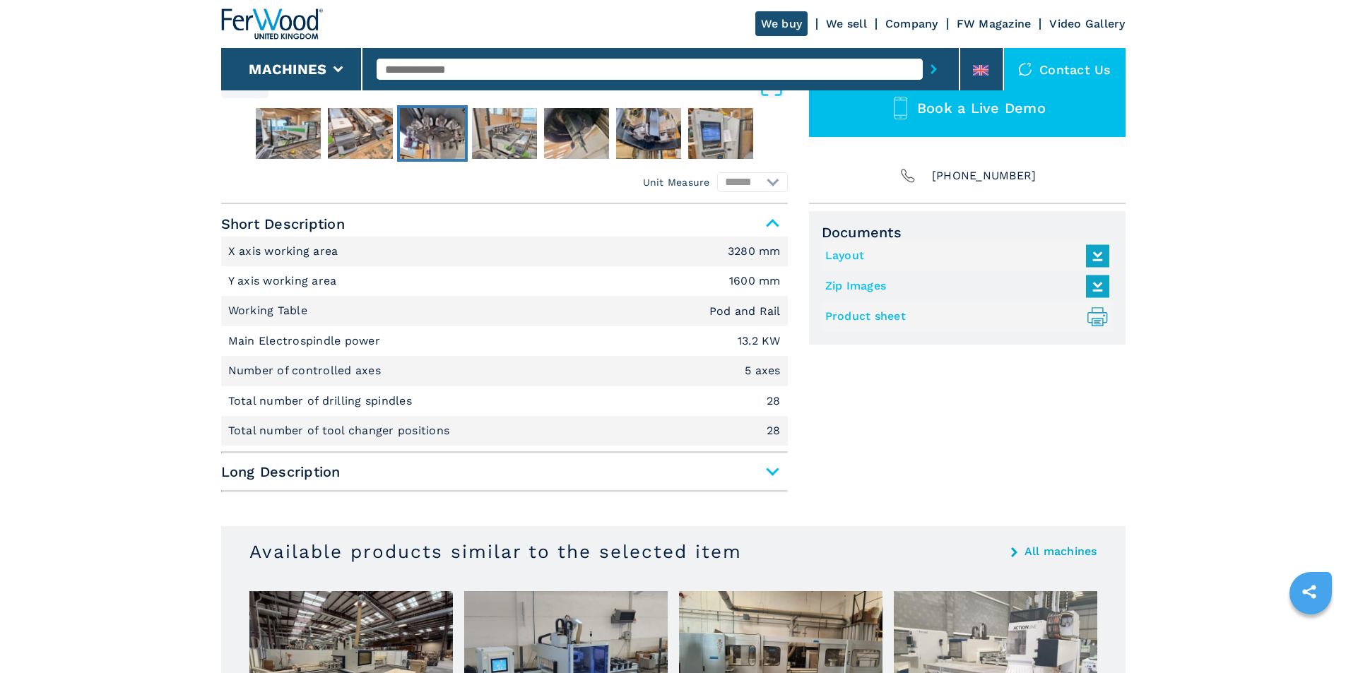
scroll to position [495, 0]
